Goal: Task Accomplishment & Management: Manage account settings

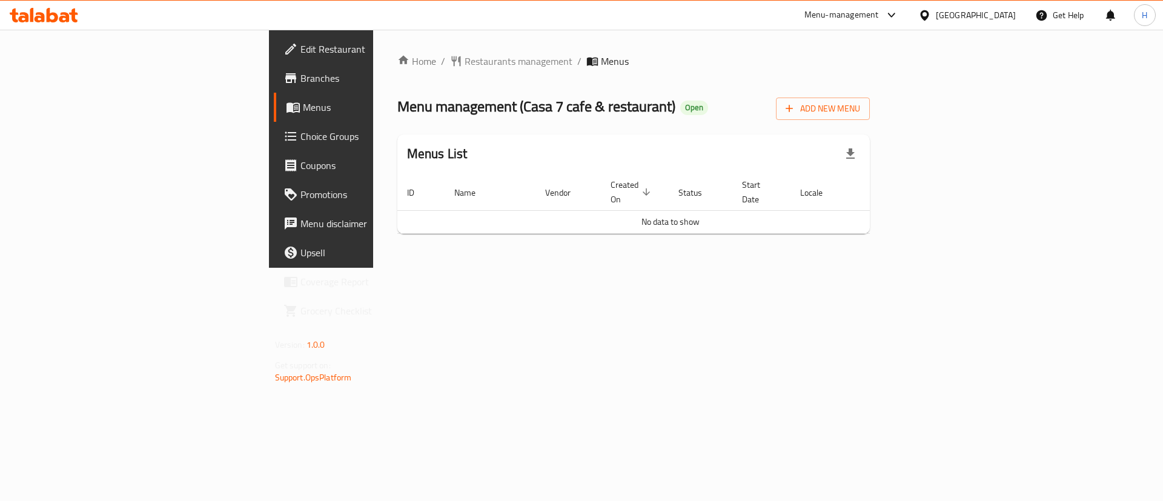
click at [651, 111] on div "Menu management ( Casa 7 cafe & restaurant ) Open Add New Menu" at bounding box center [633, 106] width 473 height 27
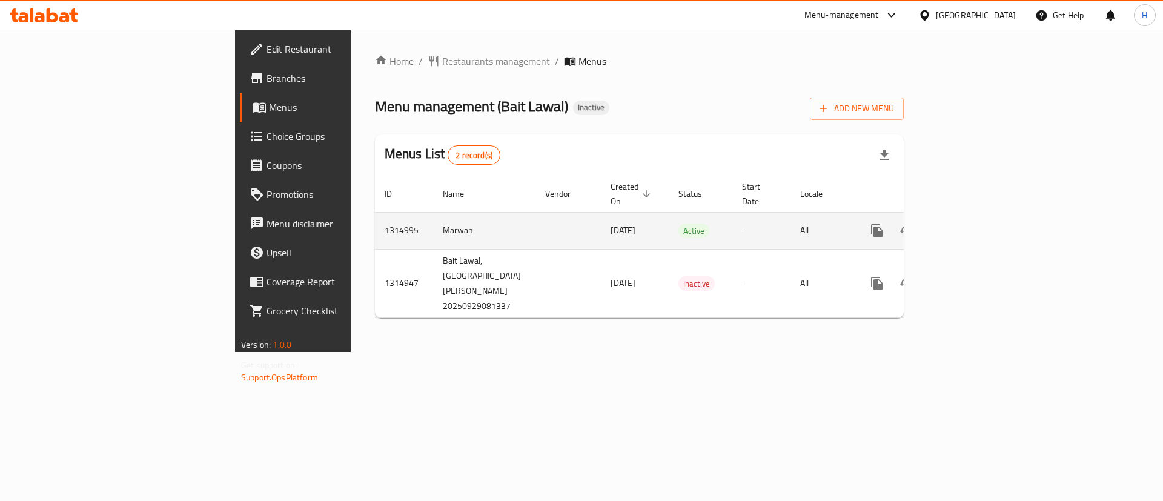
click at [979, 216] on link "enhanced table" at bounding box center [964, 230] width 29 height 29
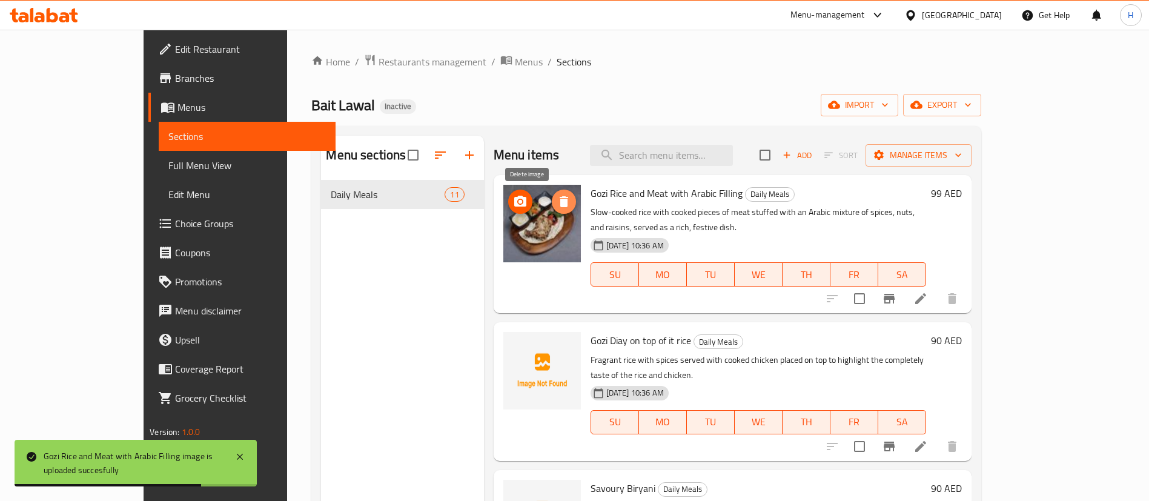
click at [560, 197] on icon "delete image" at bounding box center [564, 201] width 8 height 11
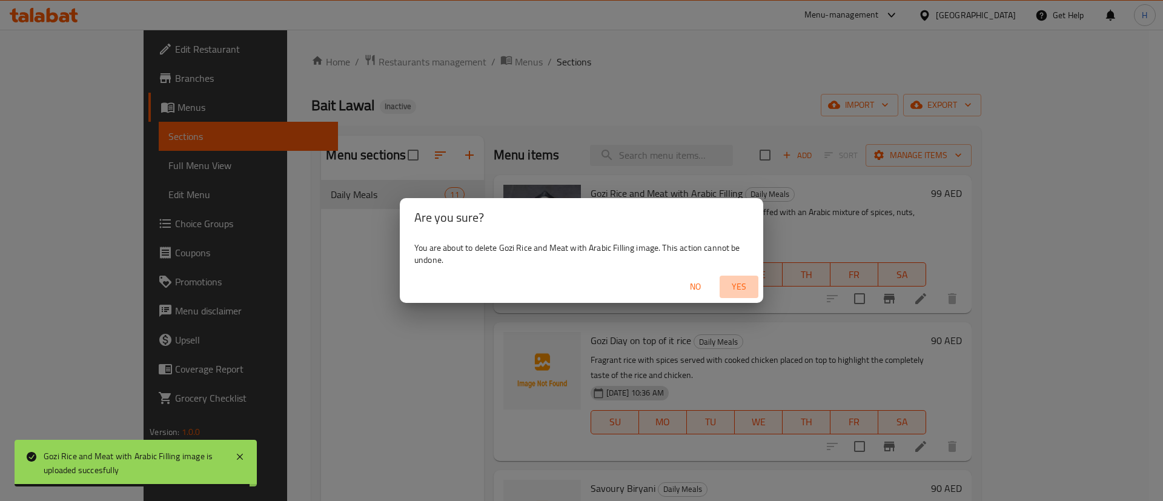
click at [729, 283] on span "Yes" at bounding box center [738, 286] width 29 height 15
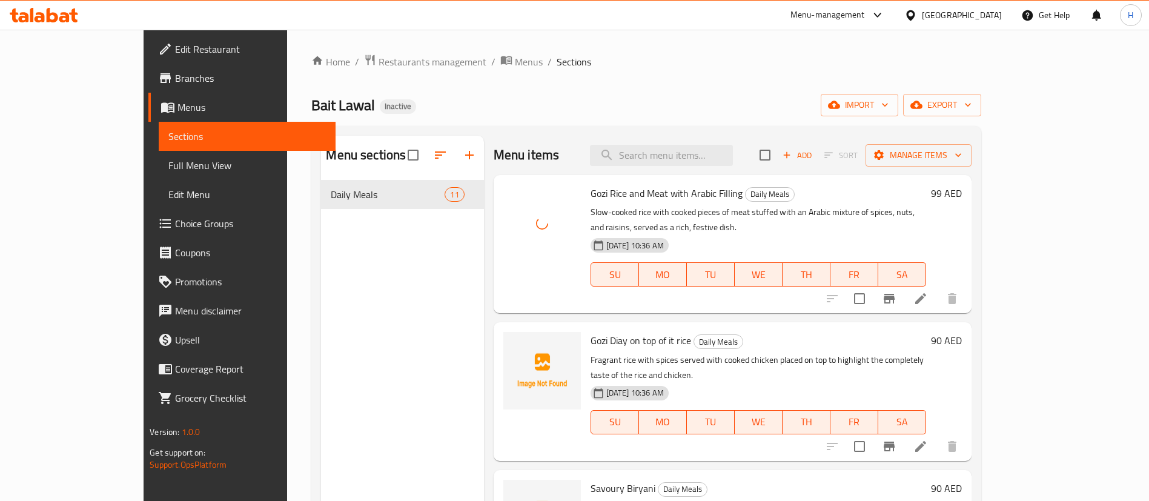
click at [724, 215] on p "Slow-cooked rice with cooked pieces of meat stuffed with an Arabic mixture of s…" at bounding box center [758, 220] width 336 height 30
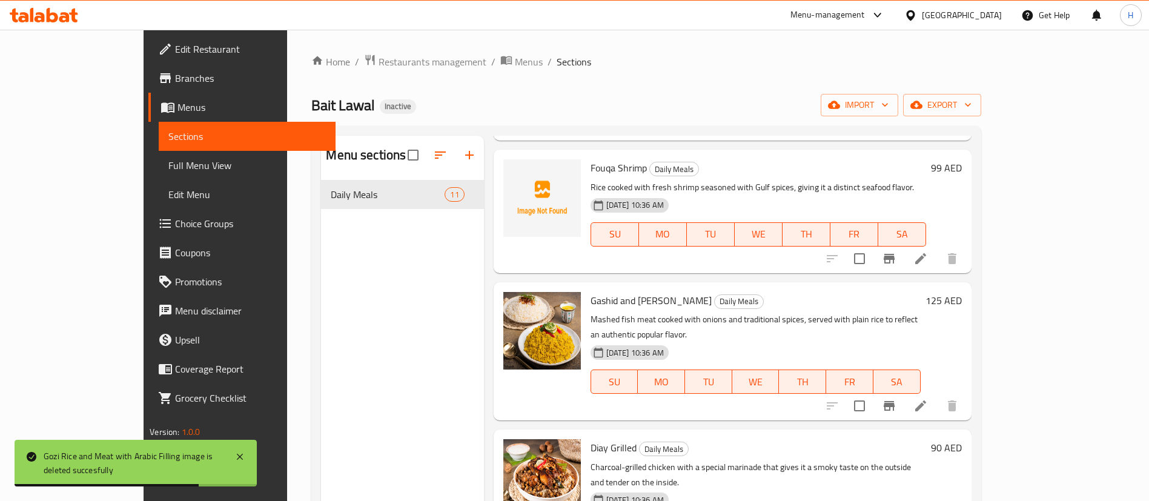
scroll to position [790, 0]
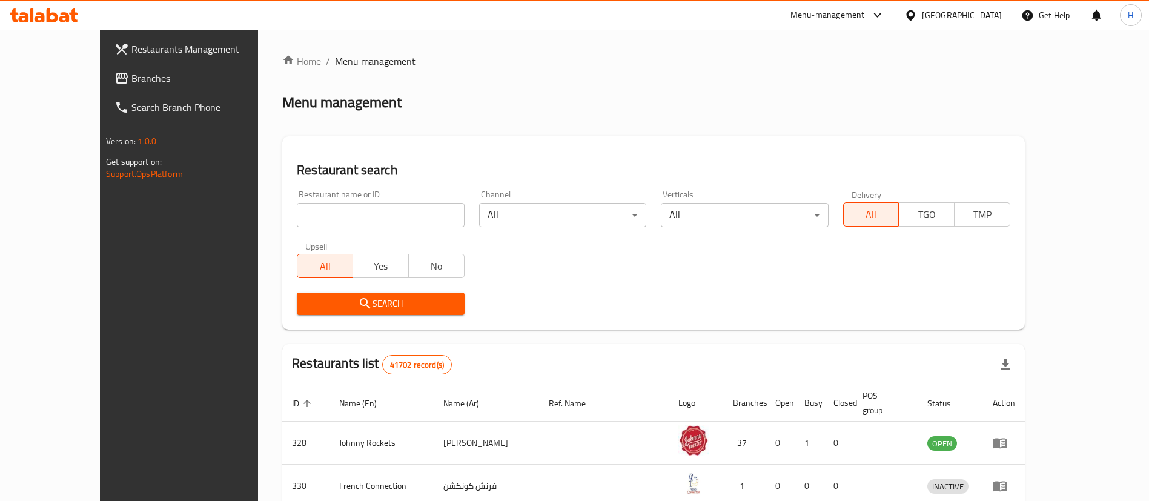
click at [397, 215] on input "search" at bounding box center [380, 215] width 167 height 24
type input "kababistan"
click button "Search" at bounding box center [380, 304] width 167 height 22
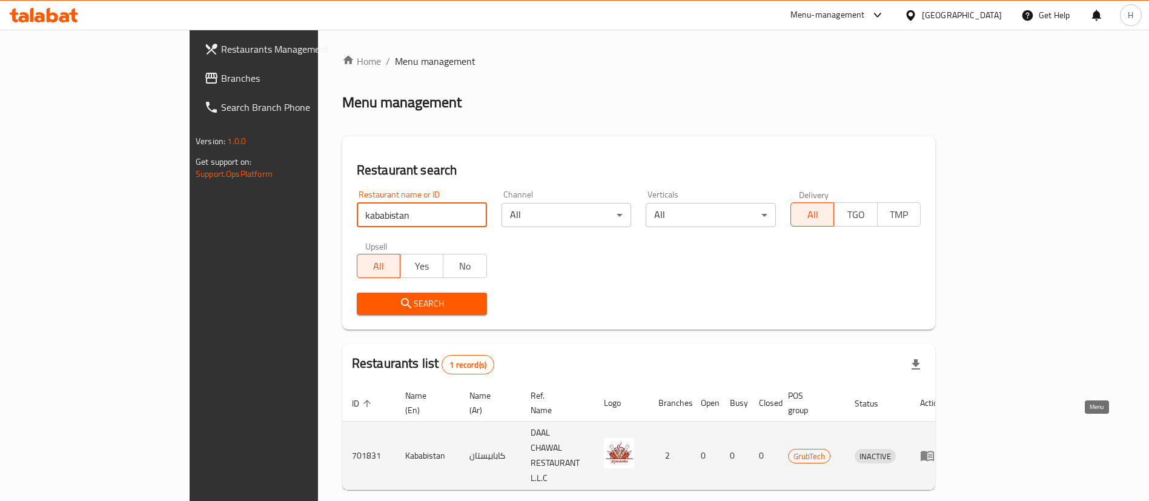
click at [932, 454] on icon "enhanced table" at bounding box center [930, 456] width 4 height 5
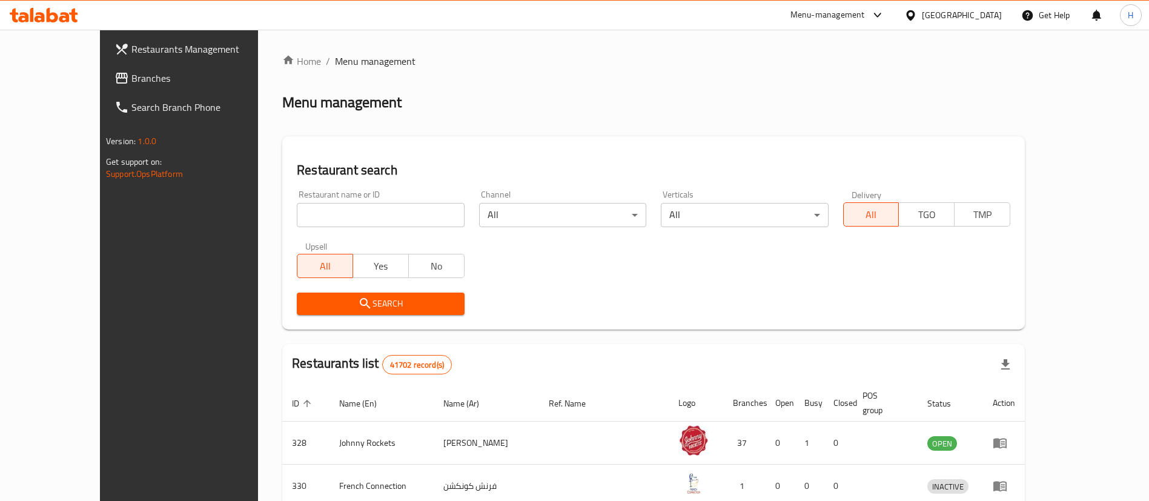
drag, startPoint x: 45, startPoint y: 63, endPoint x: 66, endPoint y: 88, distance: 32.3
click at [105, 64] on link "Branches" at bounding box center [198, 78] width 187 height 29
click at [652, 137] on div "Home / Menu management Menu management Restaurant search Restaurant name or ID …" at bounding box center [653, 439] width 743 height 770
click at [131, 76] on span "Branches" at bounding box center [206, 78] width 151 height 15
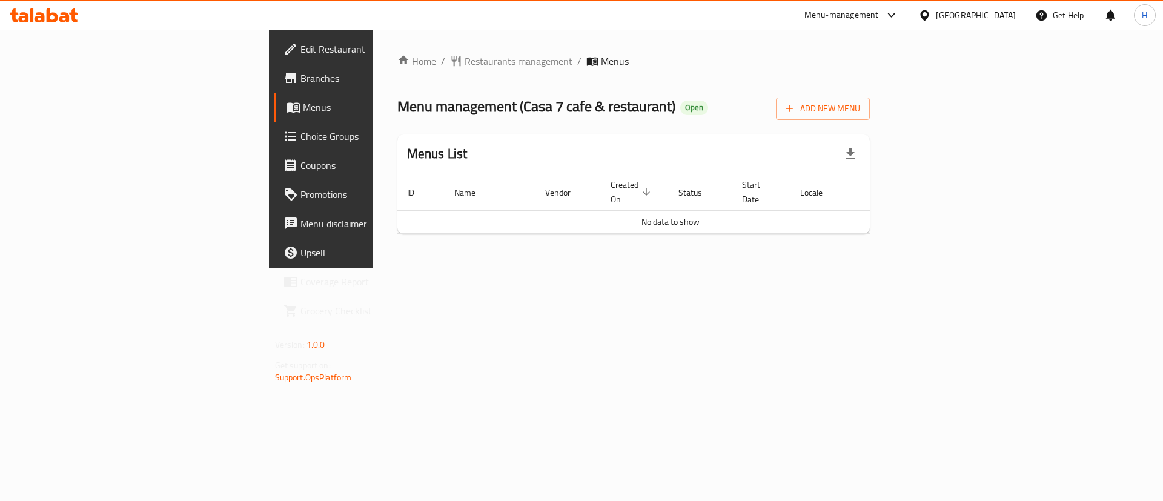
click at [563, 268] on div "Home / Restaurants management / Menus Menu management ( Casa 7 cafe & restauran…" at bounding box center [633, 149] width 521 height 238
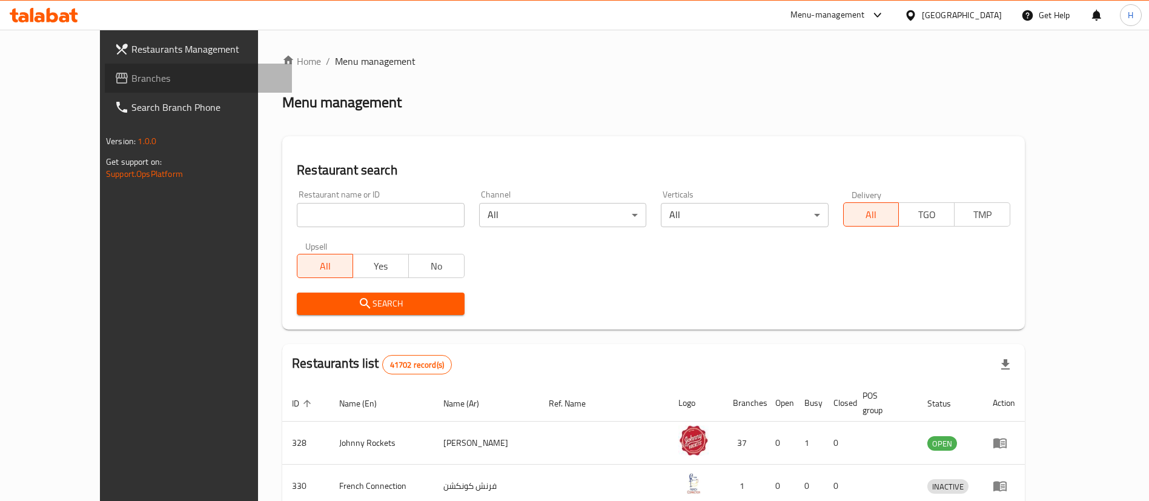
click at [131, 71] on span "Branches" at bounding box center [206, 78] width 151 height 15
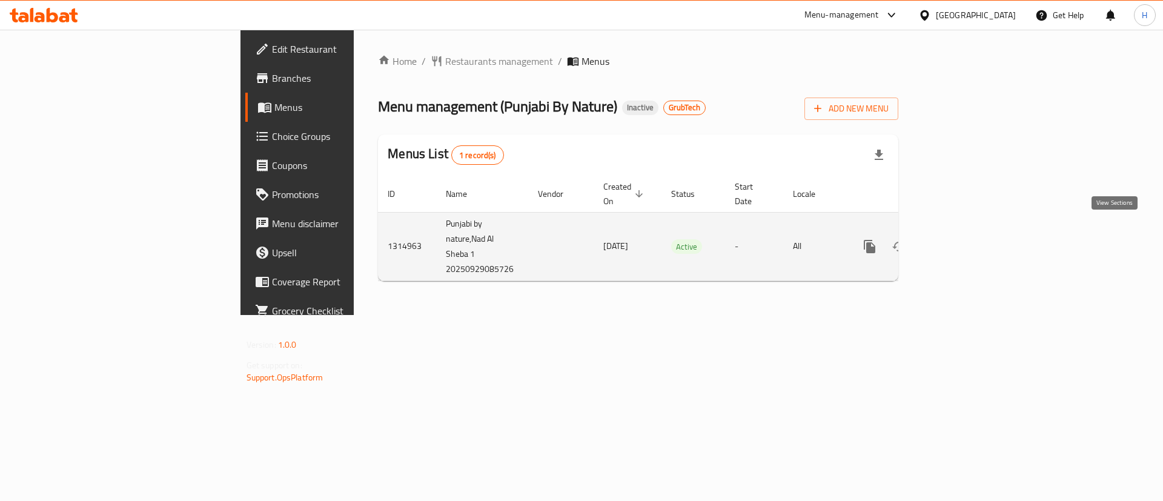
click at [964, 239] on icon "enhanced table" at bounding box center [957, 246] width 15 height 15
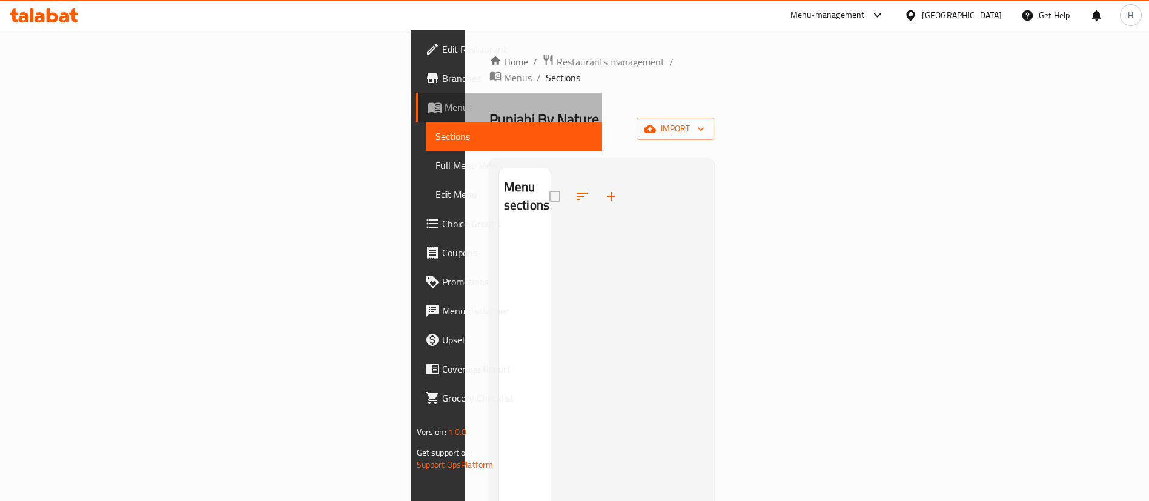
click at [445, 105] on span "Menus" at bounding box center [519, 107] width 148 height 15
